Goal: Task Accomplishment & Management: Complete application form

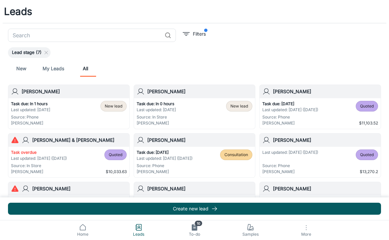
click at [51, 68] on link "My Leads" at bounding box center [54, 69] width 22 height 16
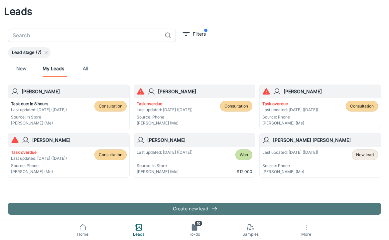
click at [114, 207] on button "Create new lead" at bounding box center [194, 209] width 373 height 12
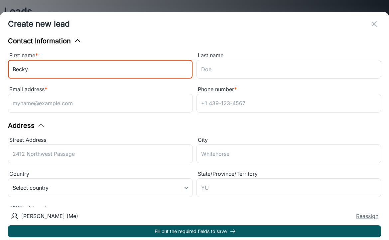
type input "Becky"
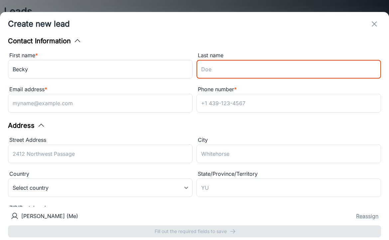
click at [214, 69] on input "Last name" at bounding box center [289, 69] width 185 height 19
type input "[PERSON_NAME]"
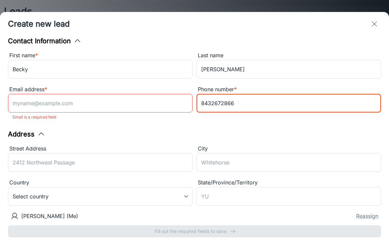
type input "8432672866"
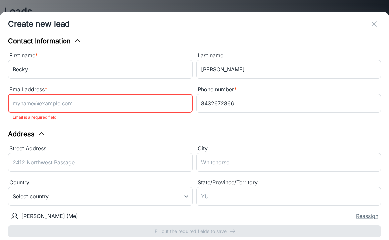
click at [86, 100] on input "Email address *" at bounding box center [100, 103] width 185 height 19
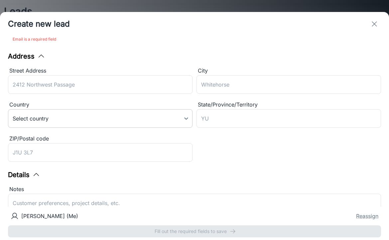
scroll to position [77, 0]
click at [113, 87] on input "Street Address" at bounding box center [100, 84] width 185 height 19
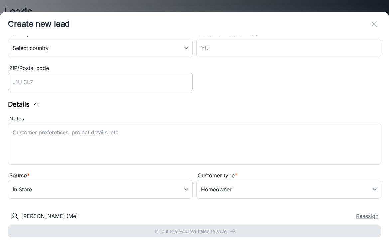
scroll to position [148, 0]
click at [119, 141] on textarea "Notes" at bounding box center [195, 144] width 364 height 31
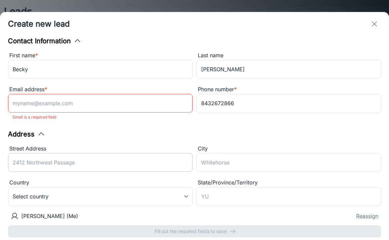
scroll to position [0, 0]
type textarea "14.5x13"
click at [70, 101] on input "Email address *" at bounding box center [100, 103] width 185 height 19
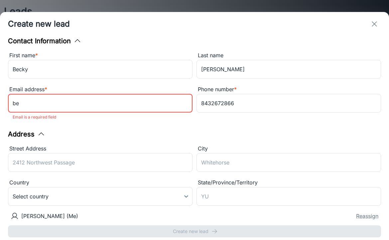
type input "b"
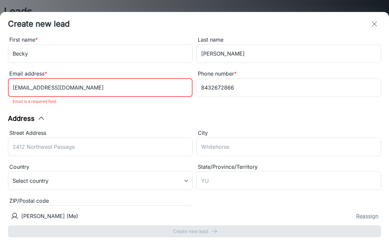
scroll to position [23, 0]
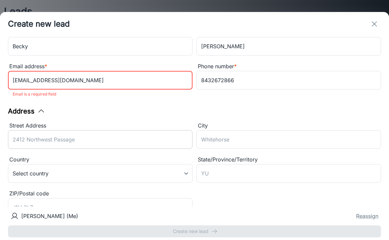
type input "[EMAIL_ADDRESS][DOMAIN_NAME]"
click at [77, 135] on input "Street Address" at bounding box center [100, 139] width 185 height 19
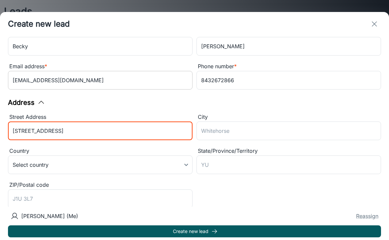
type input "[STREET_ADDRESS]"
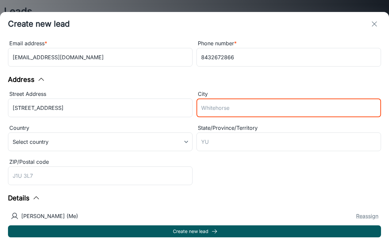
scroll to position [47, 0]
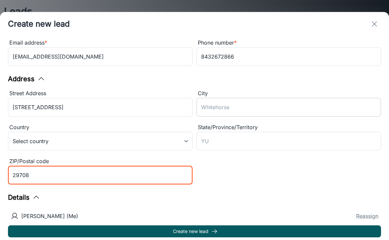
type input "29708"
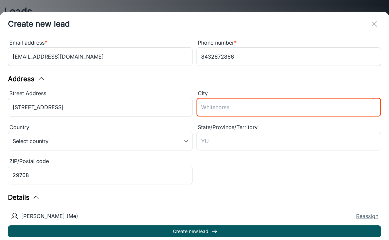
click at [257, 104] on input "City" at bounding box center [289, 107] width 185 height 19
type input "[GEOGRAPHIC_DATA]"
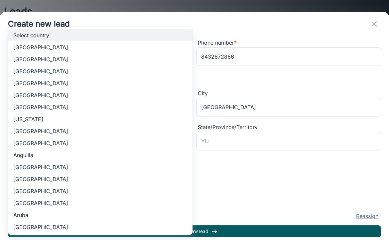
click at [68, 145] on body "Leads ​ Filters Lead stage (7) New My Leads All [PERSON_NAME] Task due: In 8 ho…" at bounding box center [194, 120] width 389 height 240
click at [72, 63] on li "[GEOGRAPHIC_DATA]" at bounding box center [100, 59] width 185 height 12
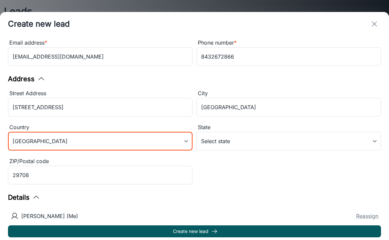
type input "US"
click at [226, 143] on body "Leads ​ Filters Lead stage (7) New My Leads All [PERSON_NAME] Task due: In 8 ho…" at bounding box center [194, 120] width 389 height 240
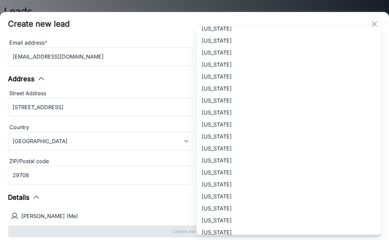
scroll to position [398, 0]
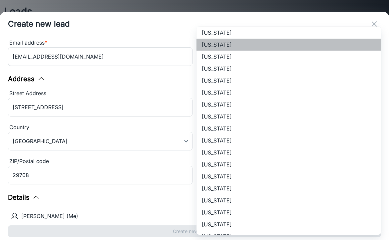
click at [243, 46] on li "[US_STATE]" at bounding box center [289, 45] width 185 height 12
type input "[US_STATE]"
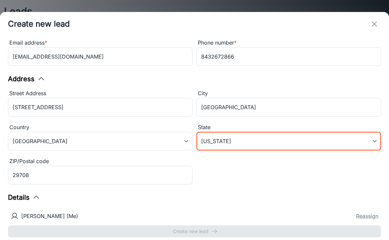
click at [215, 176] on div "Street Address [STREET_ADDRESS] of America [GEOGRAPHIC_DATA] ​ State [US_STATE]…" at bounding box center [192, 136] width 377 height 102
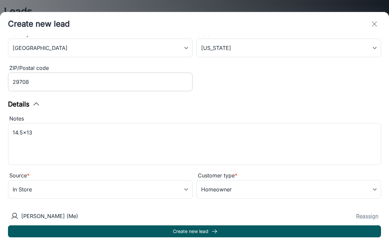
scroll to position [140, 0]
click at [84, 184] on body "Leads ​ Filters Lead stage (7) New My Leads All [PERSON_NAME] Task due: In 8 ho…" at bounding box center [194, 120] width 389 height 240
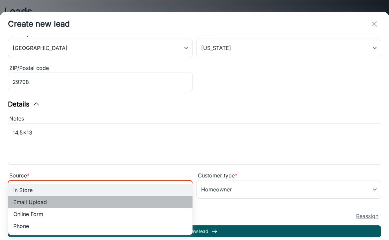
click at [44, 200] on li "Email Upload" at bounding box center [100, 202] width 185 height 12
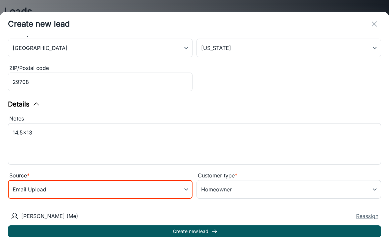
click at [48, 184] on body "Leads ​ Filters Lead stage (7) New My Leads All [PERSON_NAME] Task due: In 8 ho…" at bounding box center [194, 120] width 389 height 240
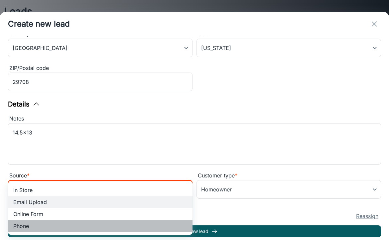
click at [38, 223] on li "Phone" at bounding box center [100, 226] width 185 height 12
type input "phone"
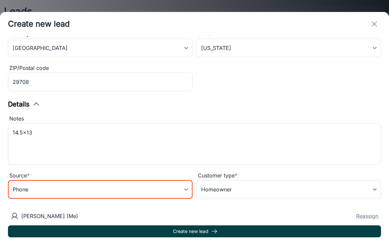
click at [73, 229] on button "Create new lead" at bounding box center [194, 231] width 373 height 12
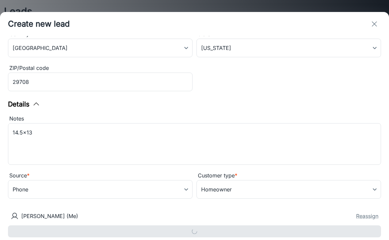
type input "in_store"
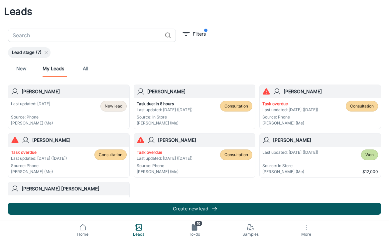
click at [225, 33] on div "​ Filters Lead stage (7) New My Leads All [PERSON_NAME] Last updated: [DATE] So…" at bounding box center [194, 125] width 389 height 192
click at [66, 94] on h6 "[PERSON_NAME]" at bounding box center [74, 91] width 105 height 7
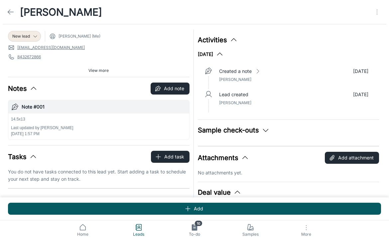
click at [94, 68] on span "View more" at bounding box center [98, 71] width 20 height 6
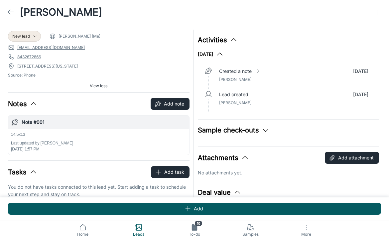
click at [59, 122] on h6 "Note #001" at bounding box center [104, 121] width 165 height 7
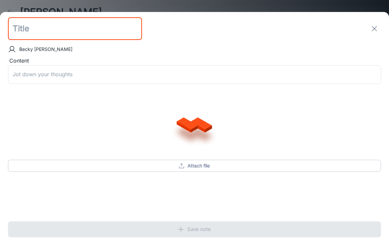
type input "Note #001"
type textarea "14.5x13"
